Goal: Navigation & Orientation: Find specific page/section

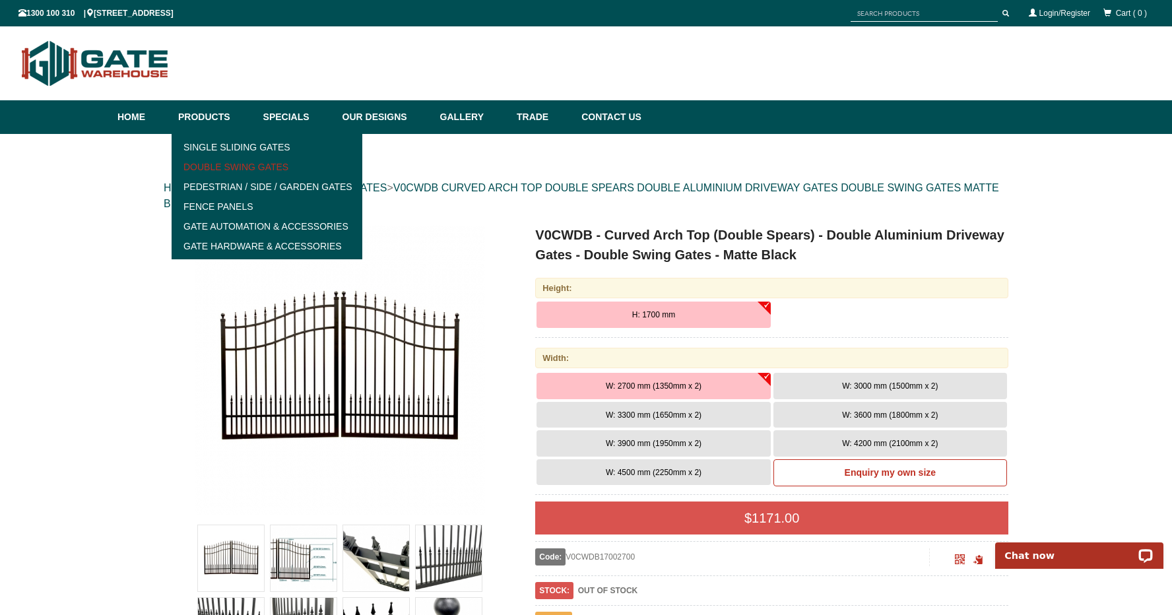
click at [244, 167] on link "Double Swing Gates" at bounding box center [267, 167] width 183 height 20
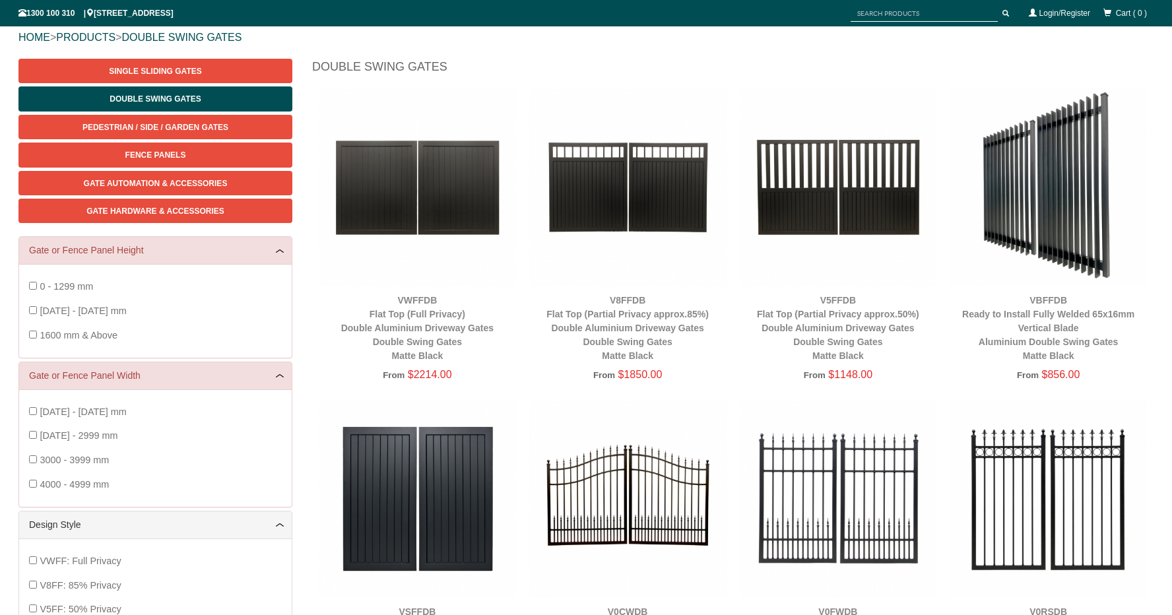
scroll to position [150, 0]
click at [97, 41] on link "PRODUCTS" at bounding box center [85, 37] width 59 height 11
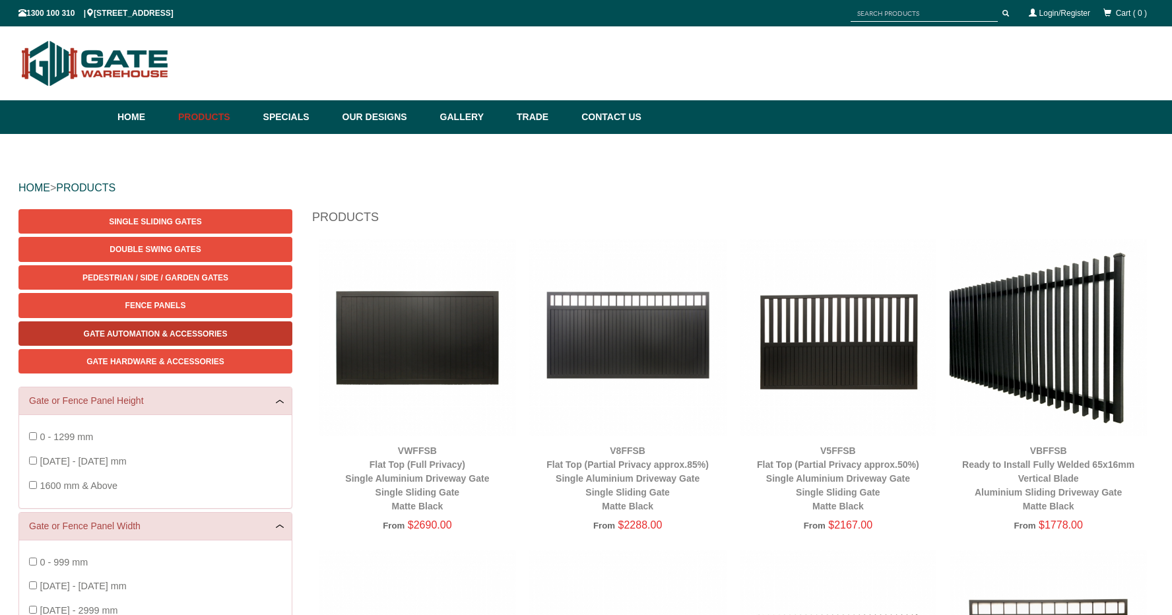
scroll to position [33, 0]
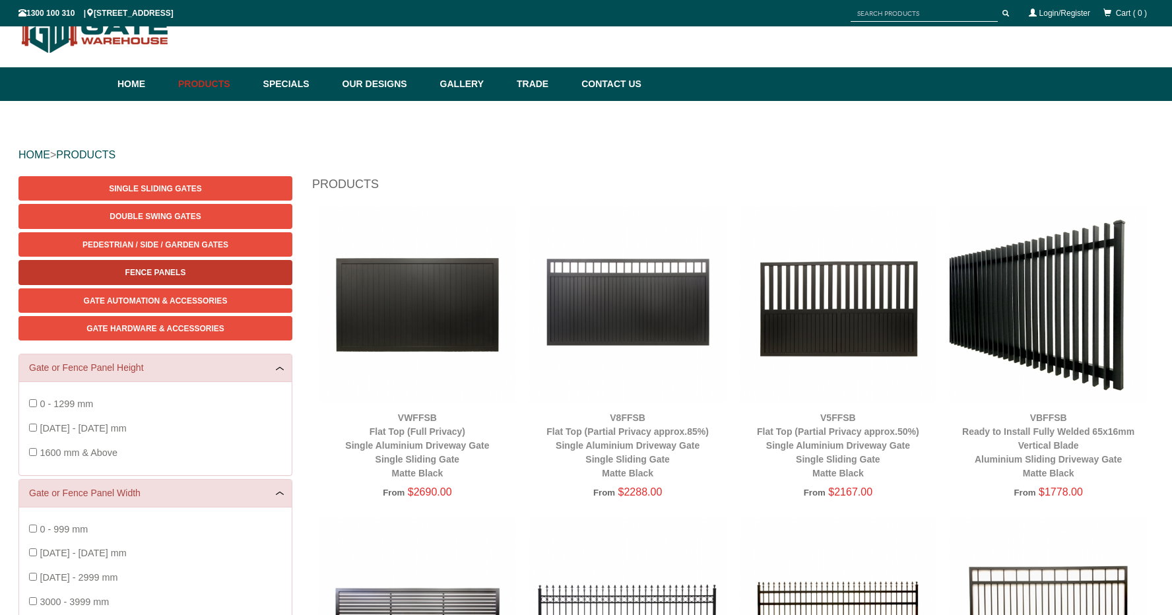
click at [152, 268] on span "Fence Panels" at bounding box center [155, 272] width 61 height 9
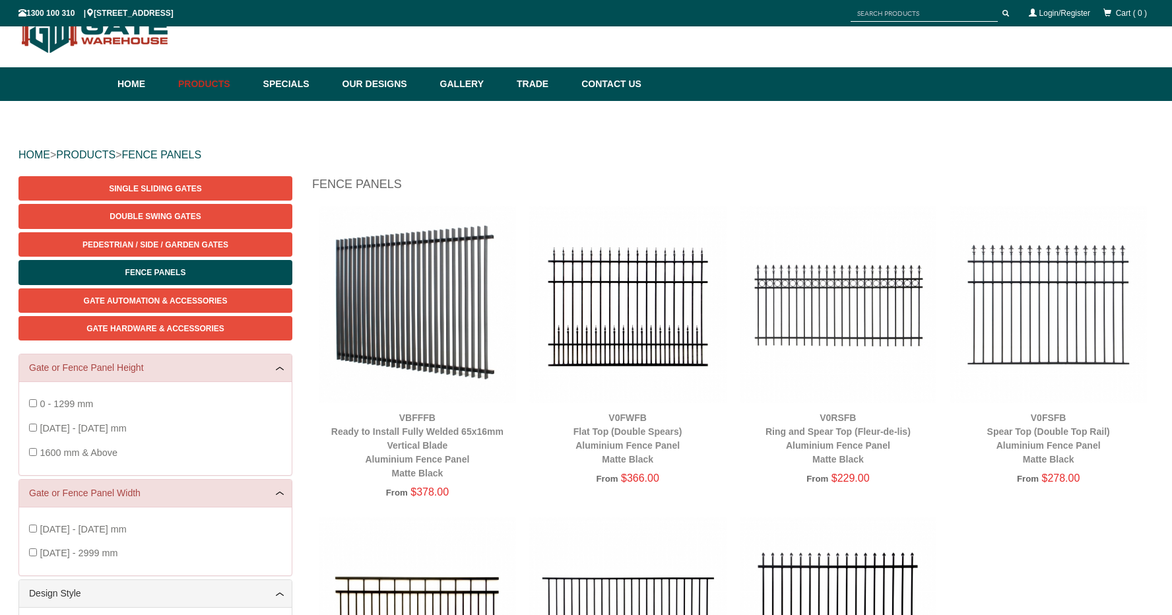
click at [620, 325] on img at bounding box center [627, 304] width 197 height 197
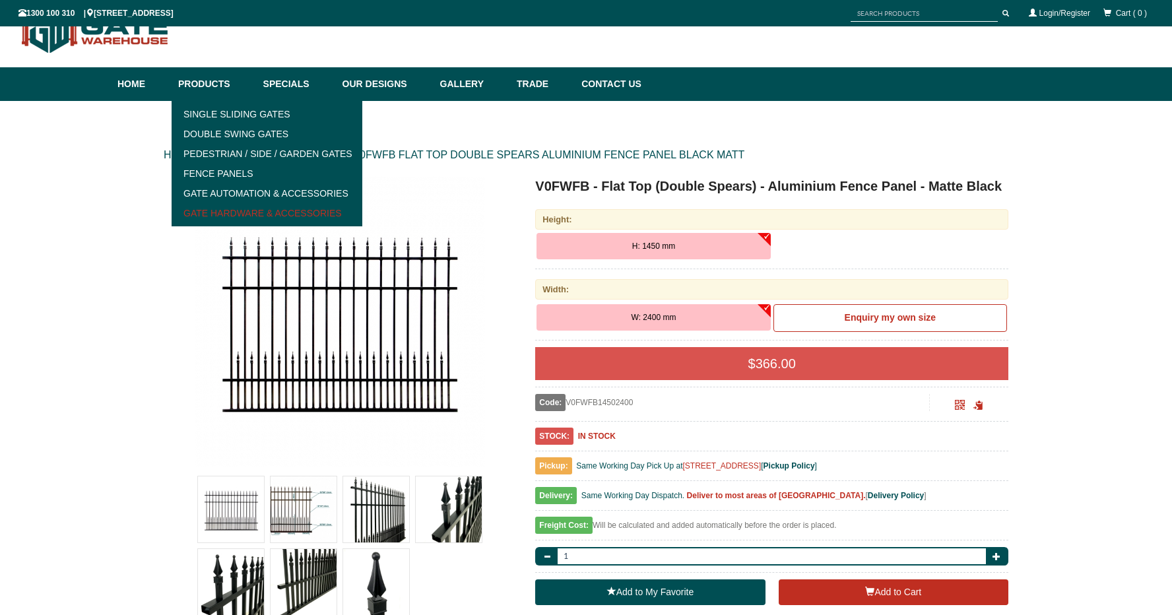
click at [239, 213] on link "Gate Hardware & Accessories" at bounding box center [267, 213] width 183 height 20
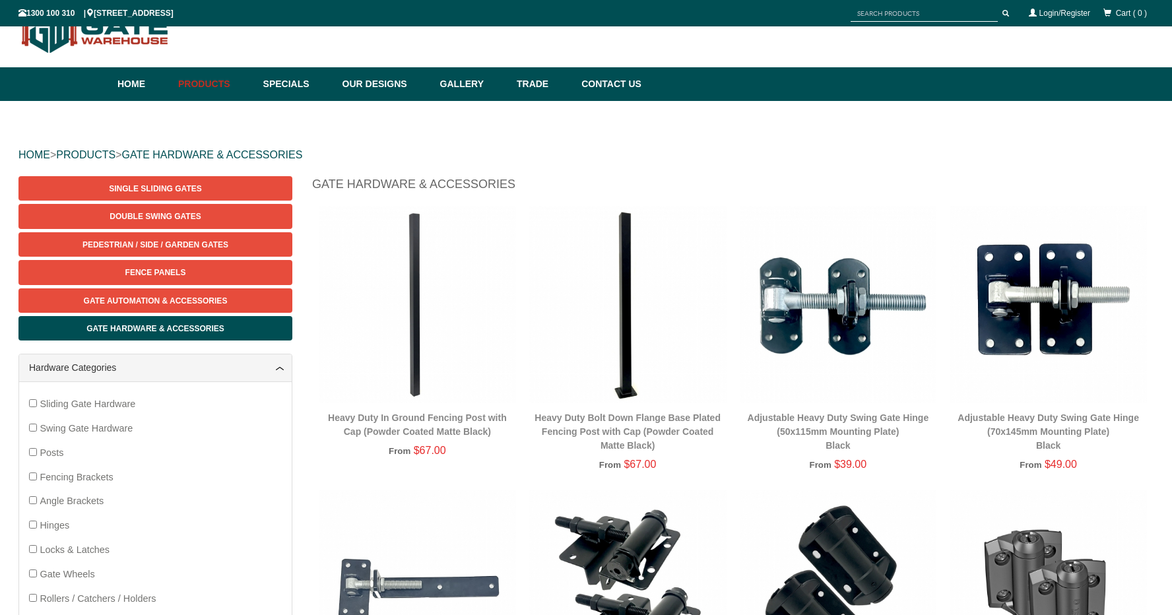
click at [416, 351] on img at bounding box center [417, 304] width 197 height 197
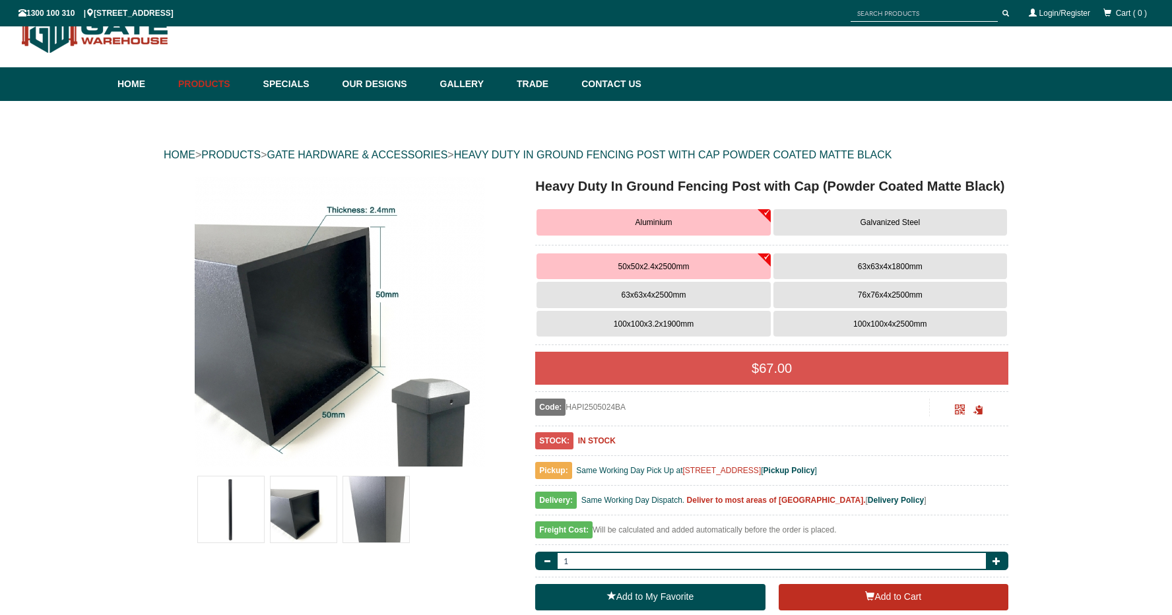
click at [689, 322] on span "100x100x3.2x1900mm" at bounding box center [654, 323] width 80 height 9
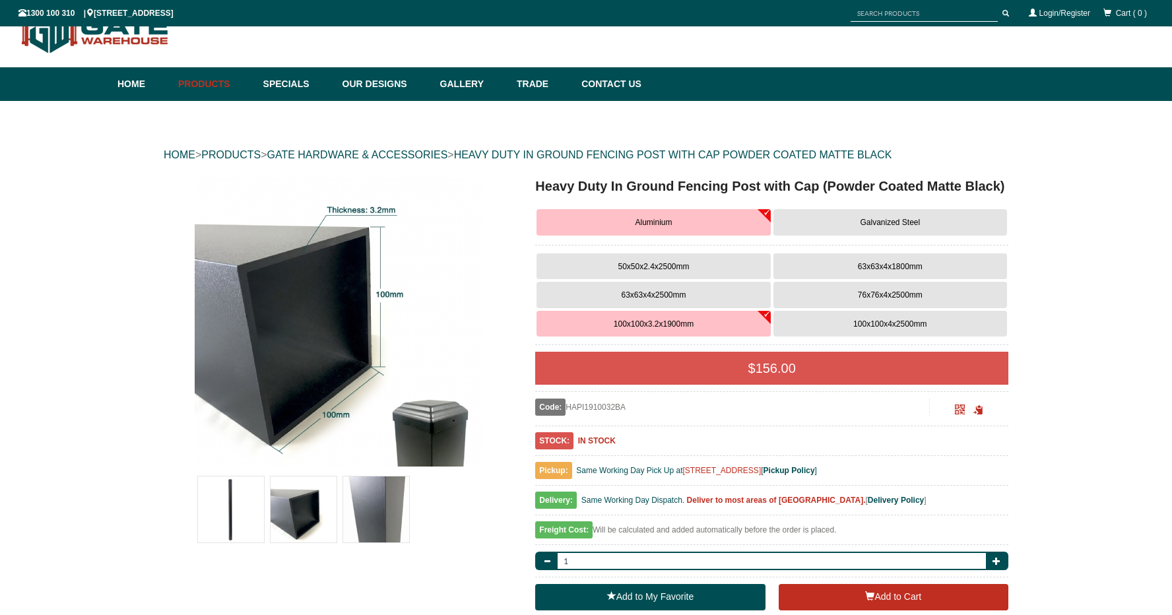
click at [236, 522] on img at bounding box center [231, 510] width 66 height 66
